Goal: Check status: Check status

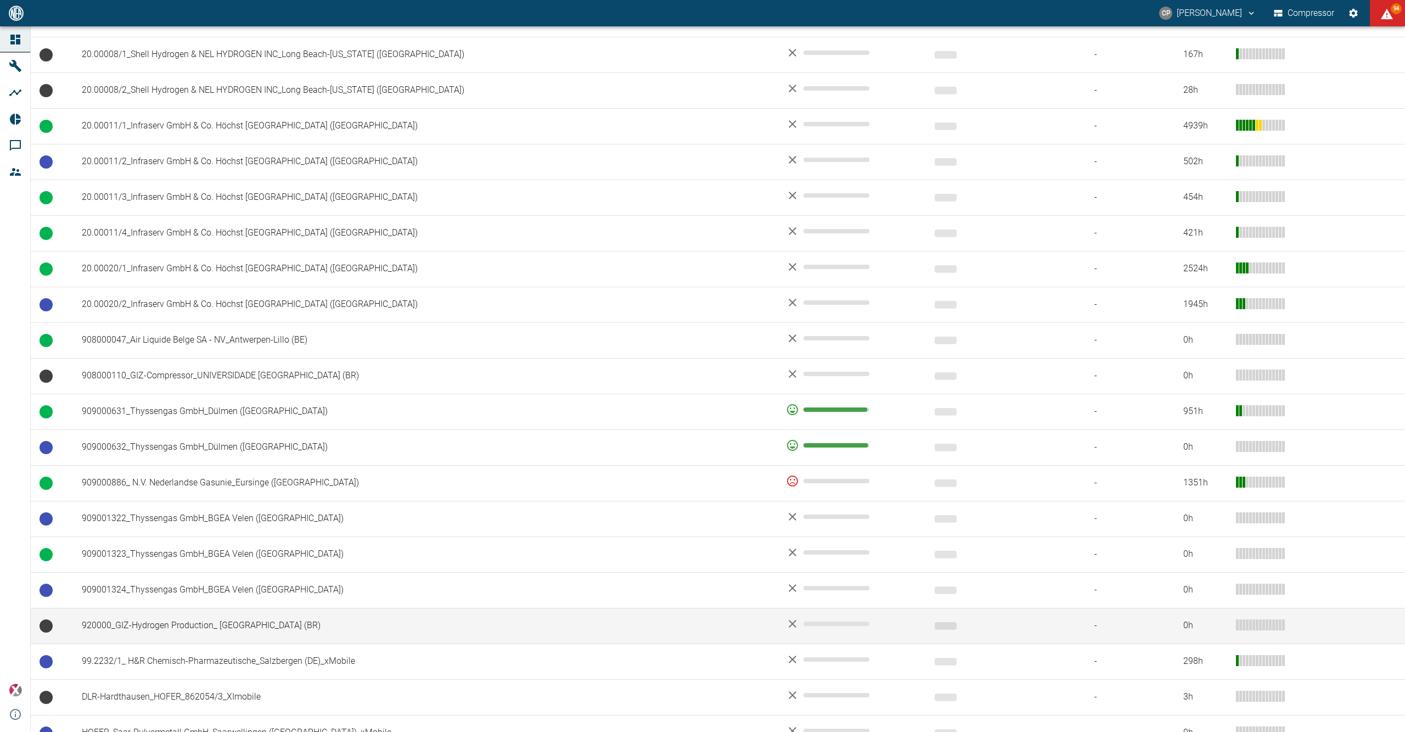
scroll to position [516, 0]
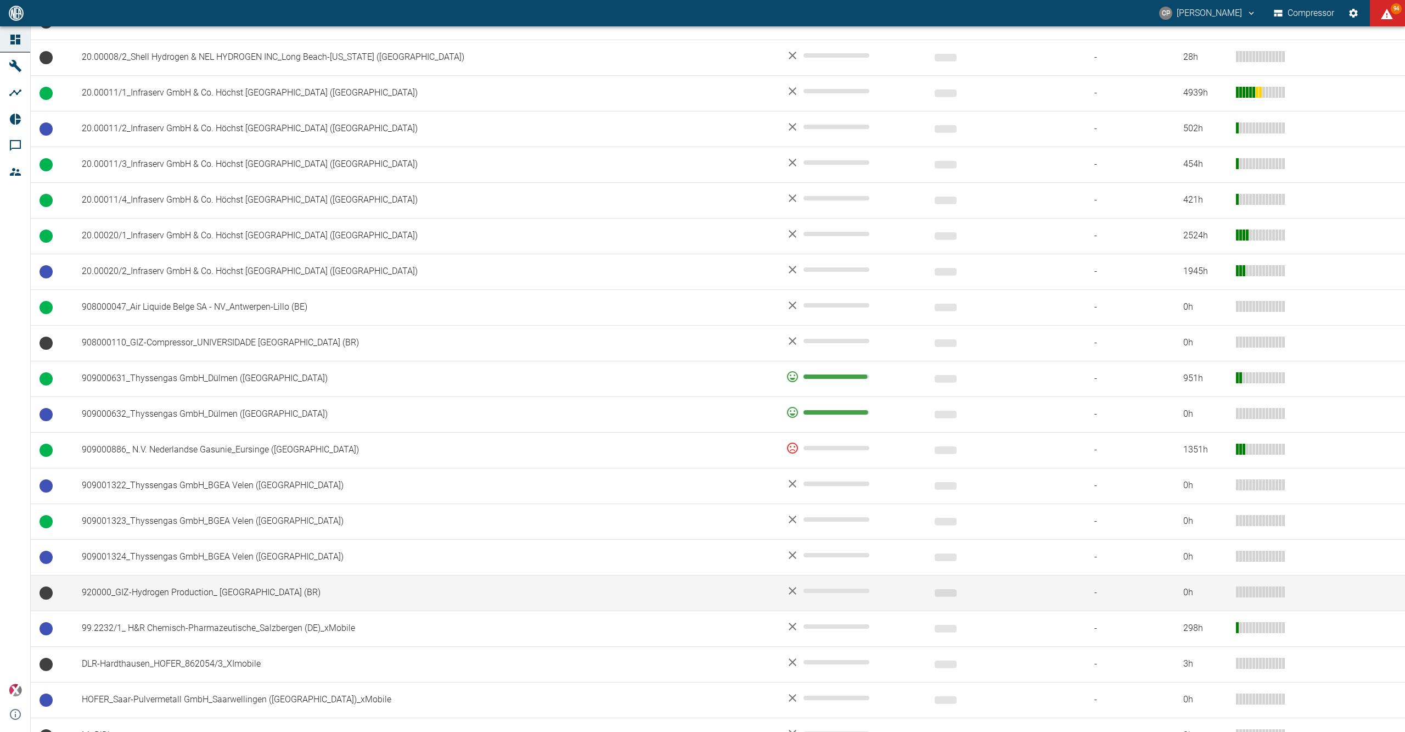
click at [229, 582] on td "920000_GIZ-Hydrogen Production_ [GEOGRAPHIC_DATA] (BR)" at bounding box center [425, 593] width 704 height 36
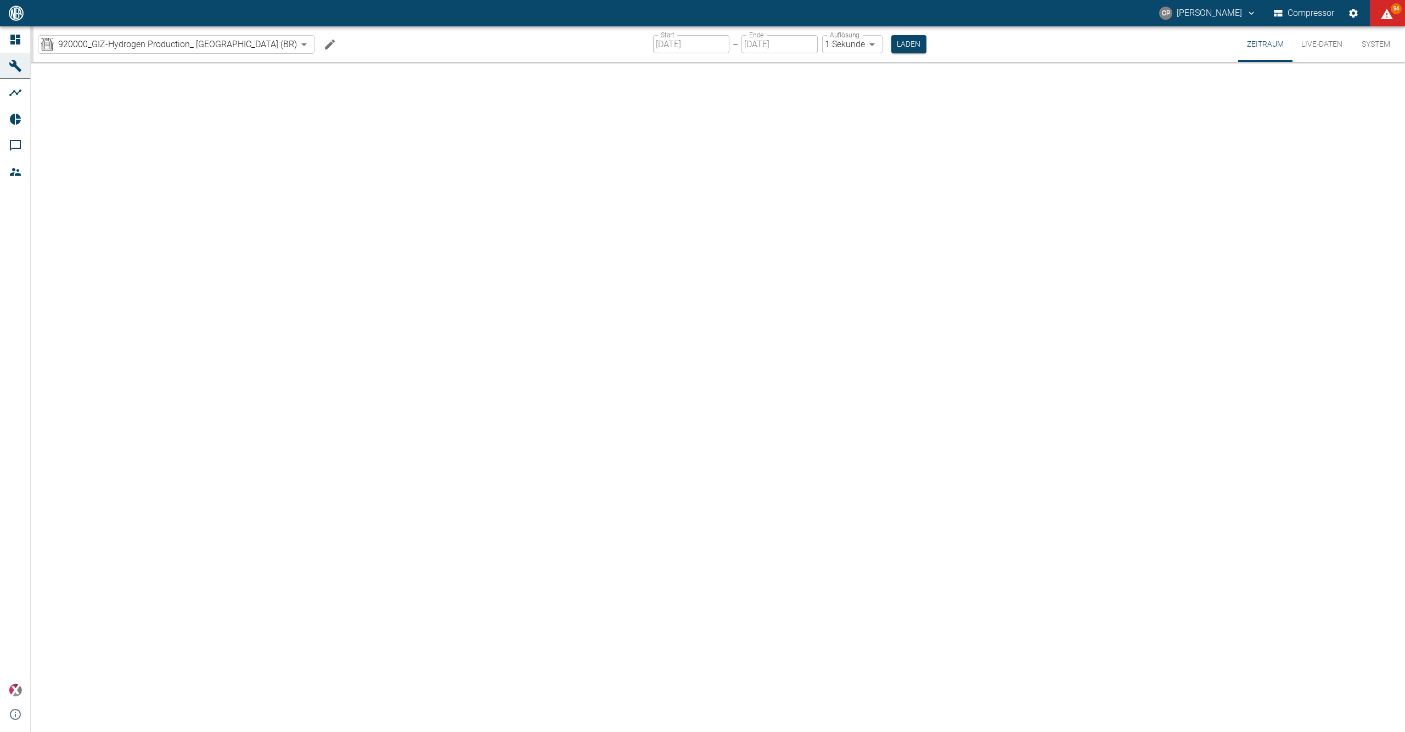
type input "2min"
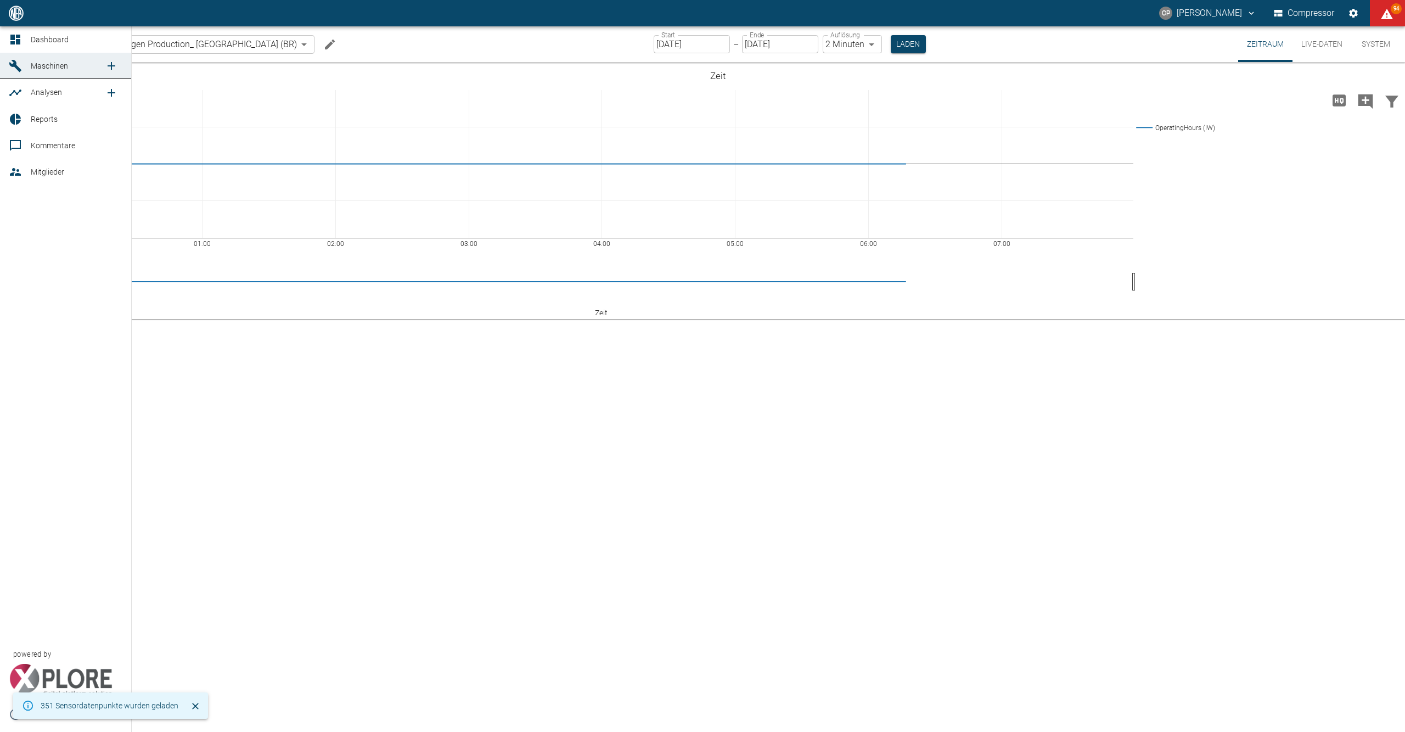
click at [21, 36] on icon at bounding box center [15, 39] width 13 height 13
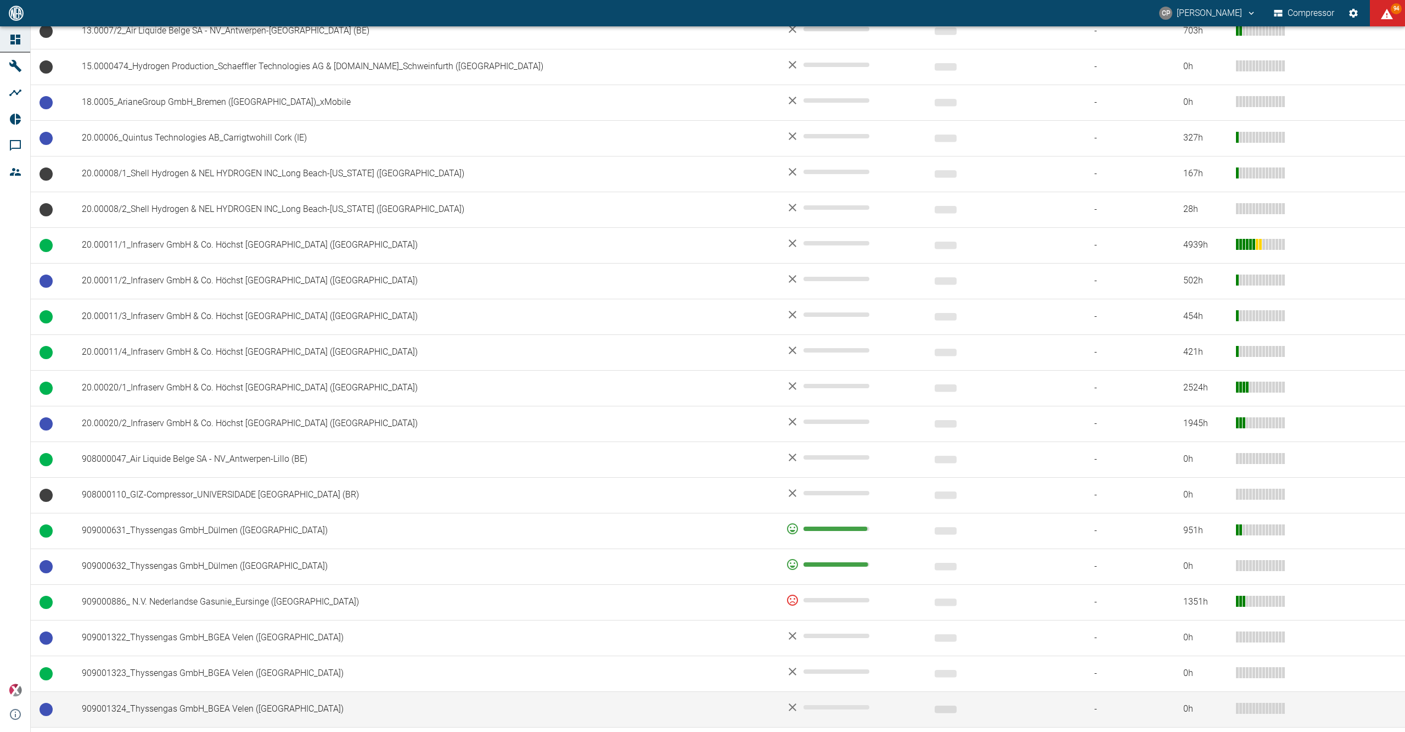
scroll to position [615, 0]
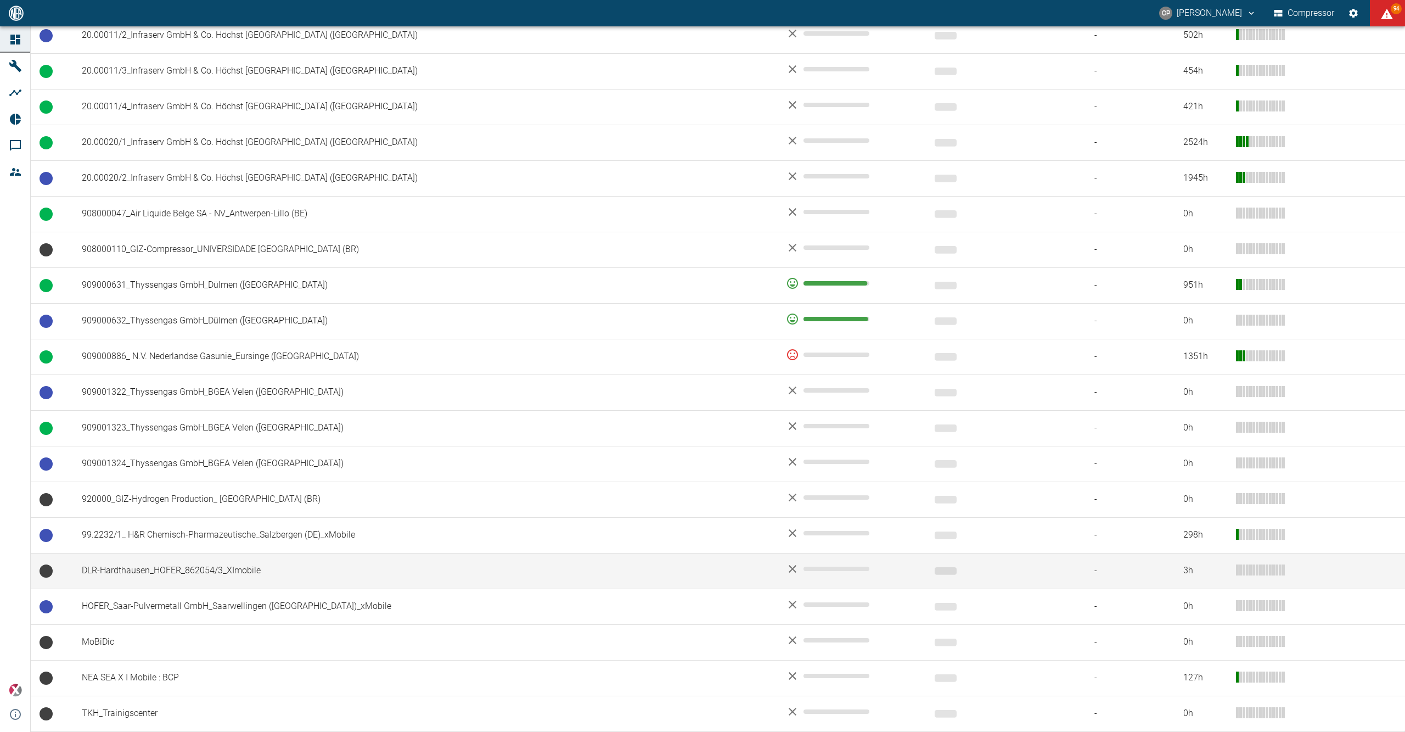
click at [244, 571] on td "DLR-Hardthausen_HOFER_862054/3_XImobile" at bounding box center [425, 571] width 704 height 36
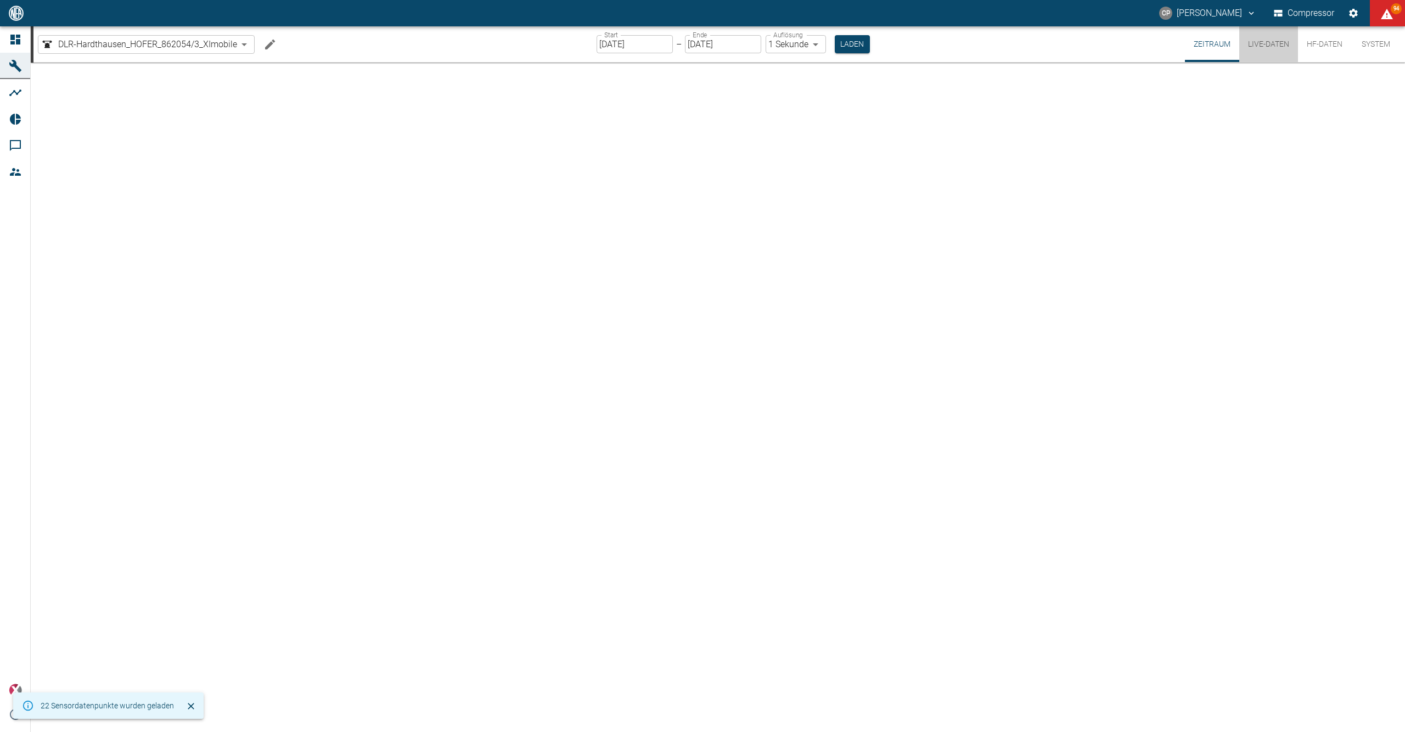
click at [1265, 44] on button "Live-Daten" at bounding box center [1268, 44] width 59 height 36
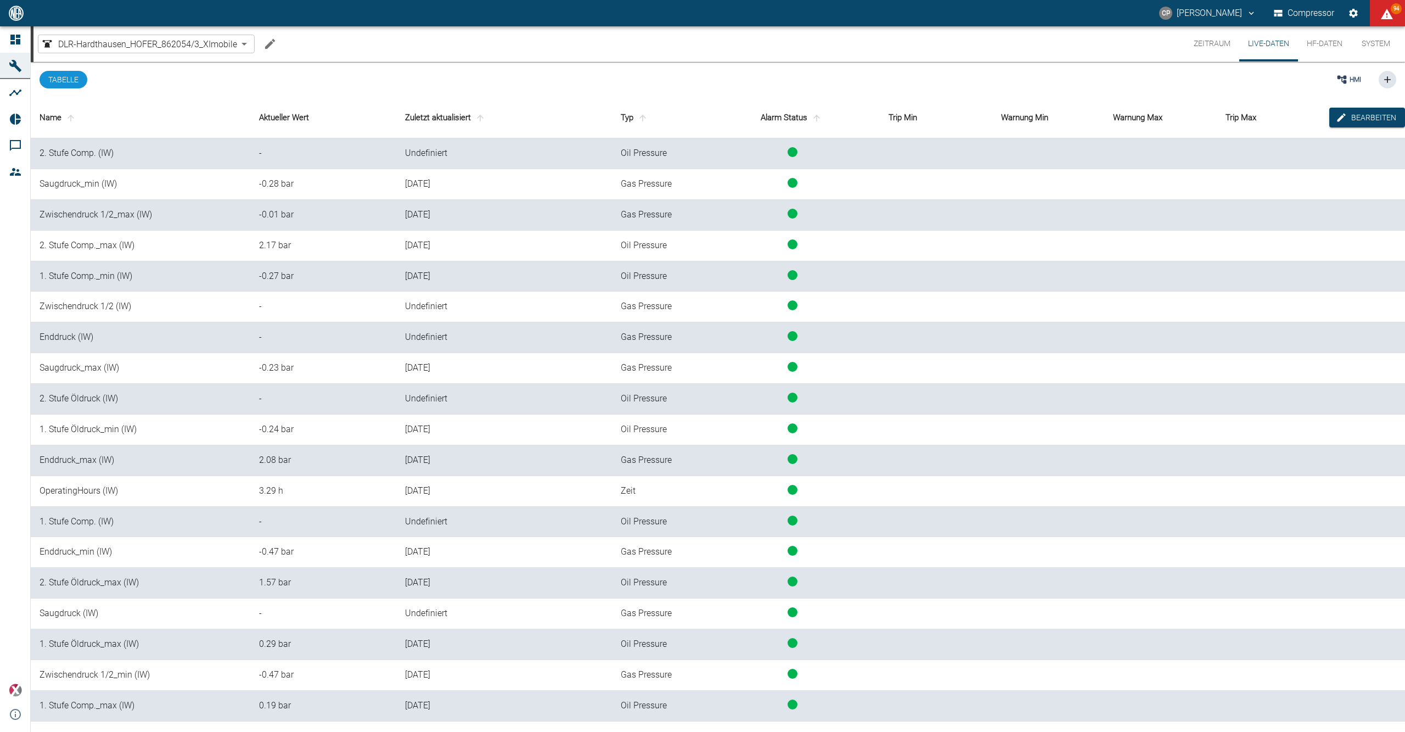
click at [1318, 45] on button "HF-Daten" at bounding box center [1324, 43] width 53 height 35
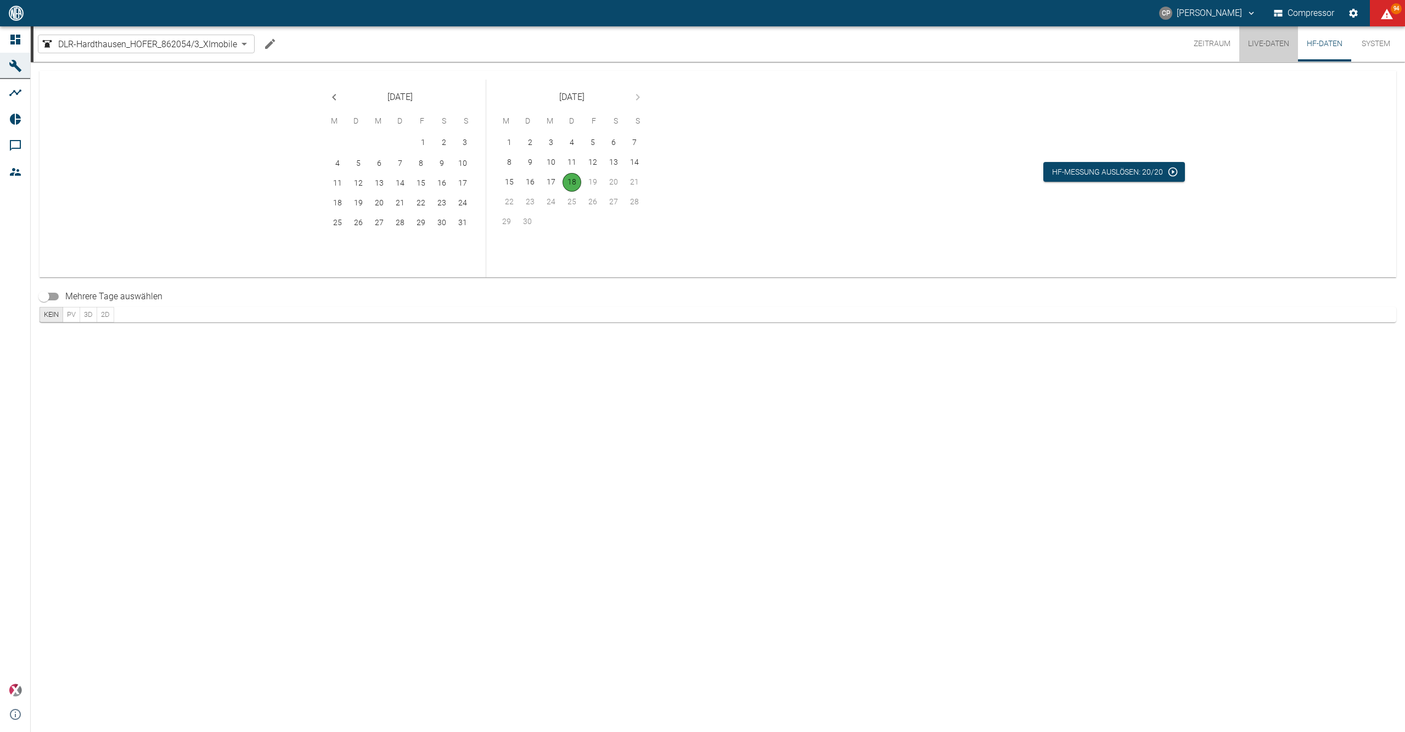
click at [1274, 44] on button "Live-Daten" at bounding box center [1268, 43] width 59 height 35
